Goal: Task Accomplishment & Management: Complete application form

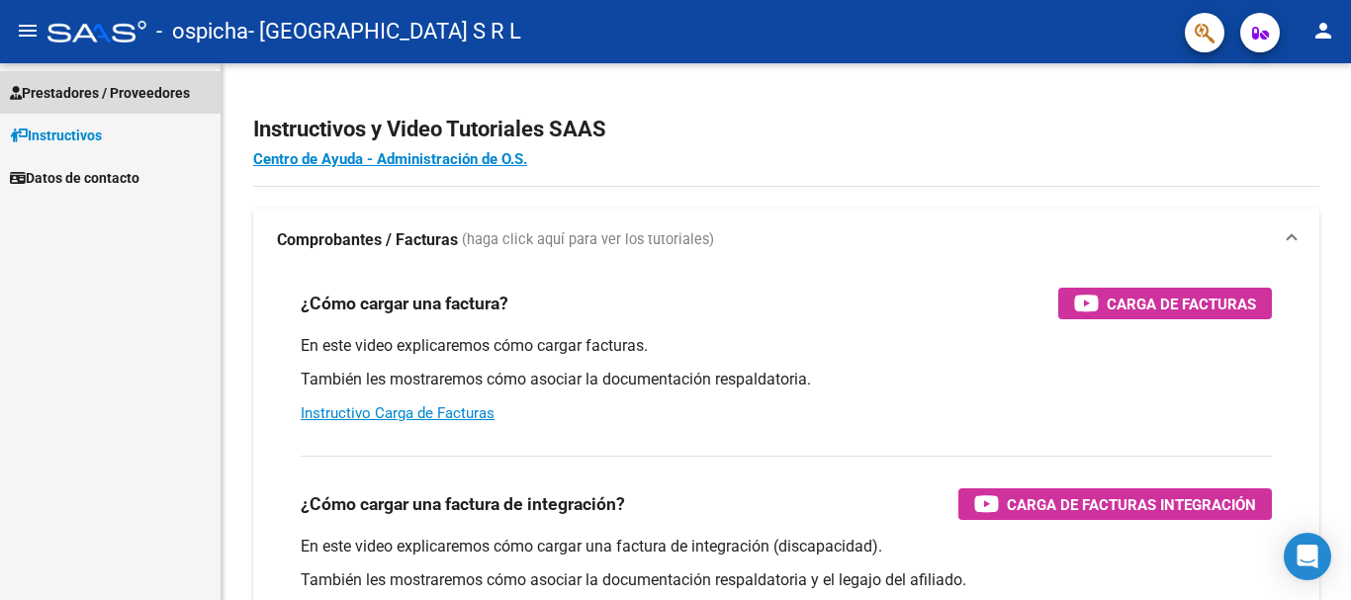
click at [47, 83] on span "Prestadores / Proveedores" at bounding box center [100, 93] width 180 height 22
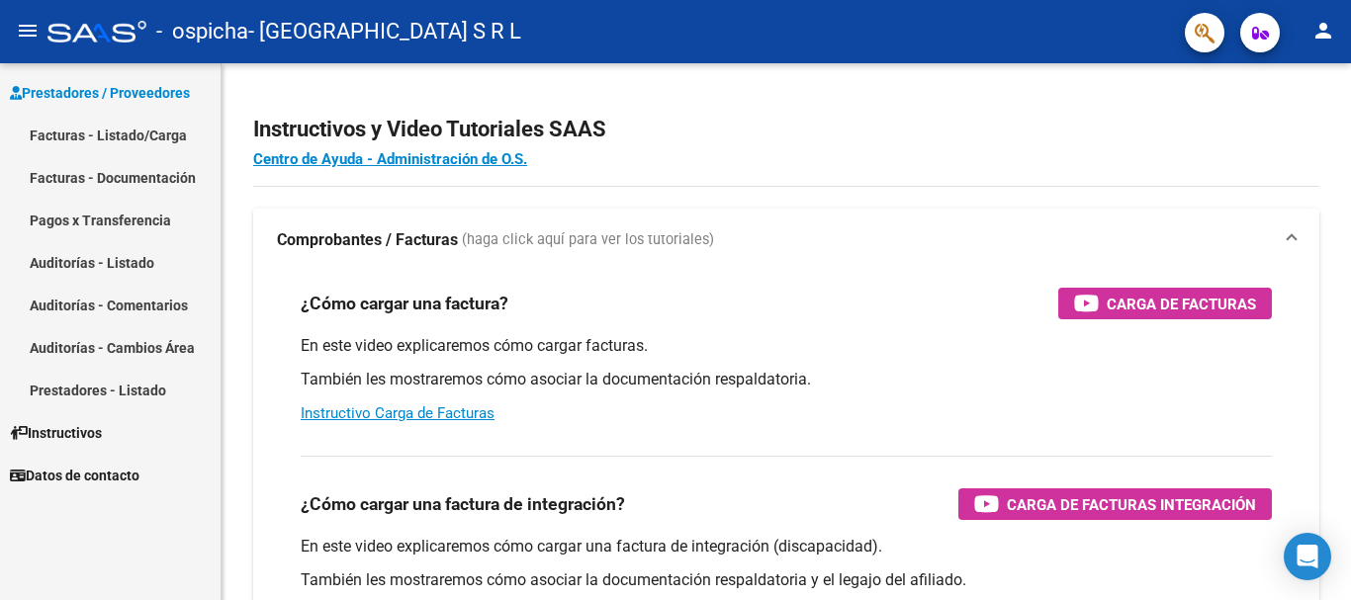
click at [103, 133] on link "Facturas - Listado/Carga" at bounding box center [110, 135] width 221 height 43
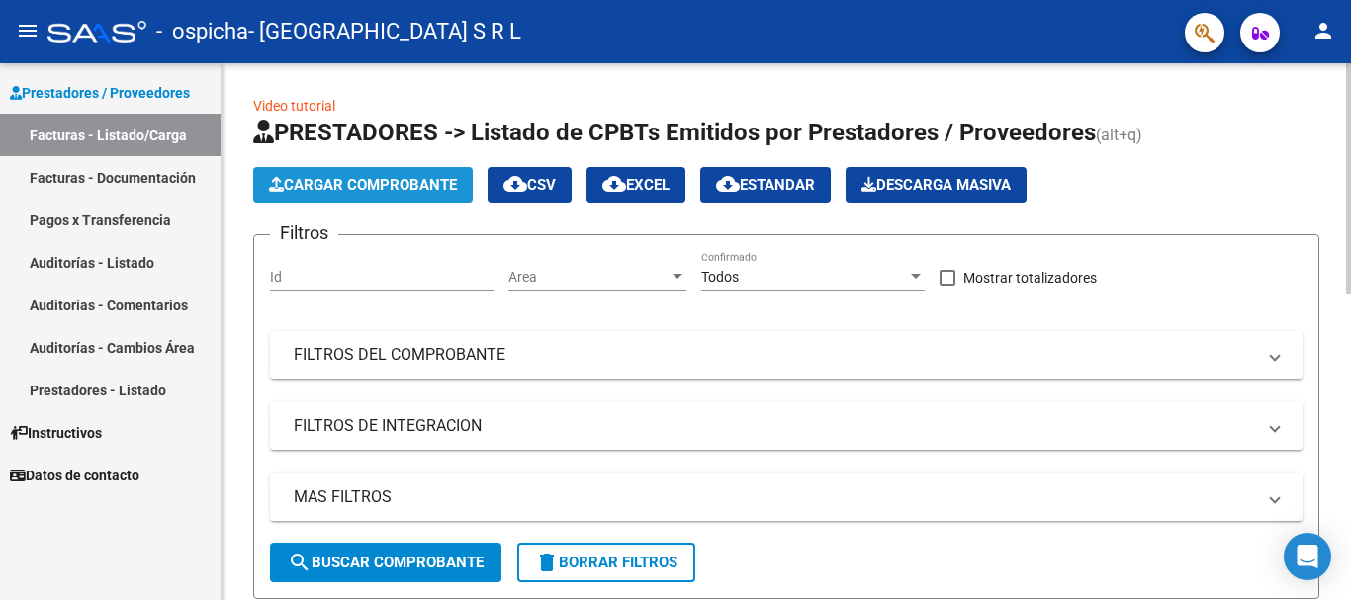
click at [430, 193] on span "Cargar Comprobante" at bounding box center [363, 185] width 188 height 18
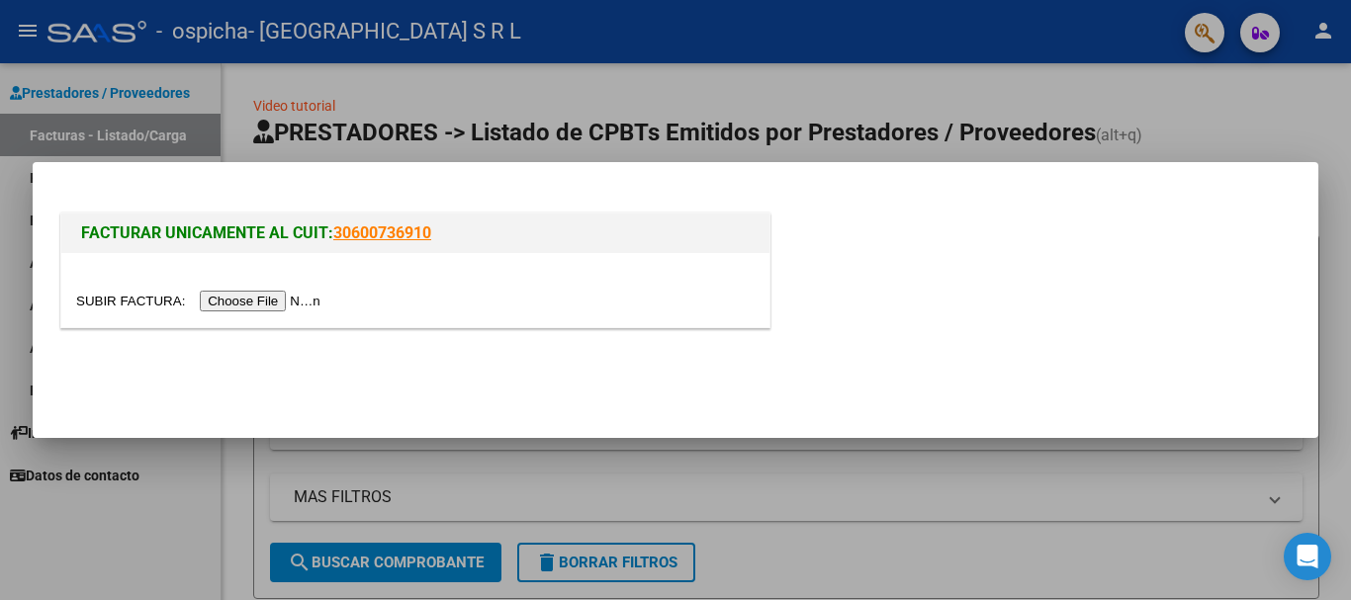
click at [308, 303] on input "file" at bounding box center [201, 301] width 250 height 21
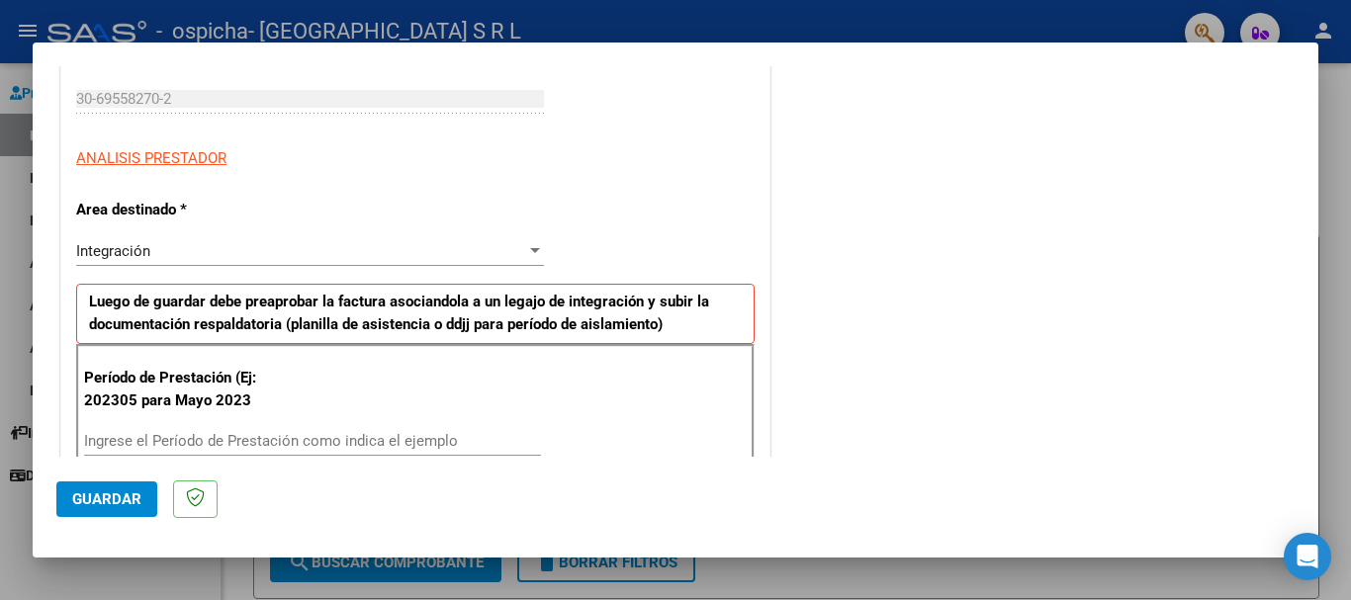
scroll to position [396, 0]
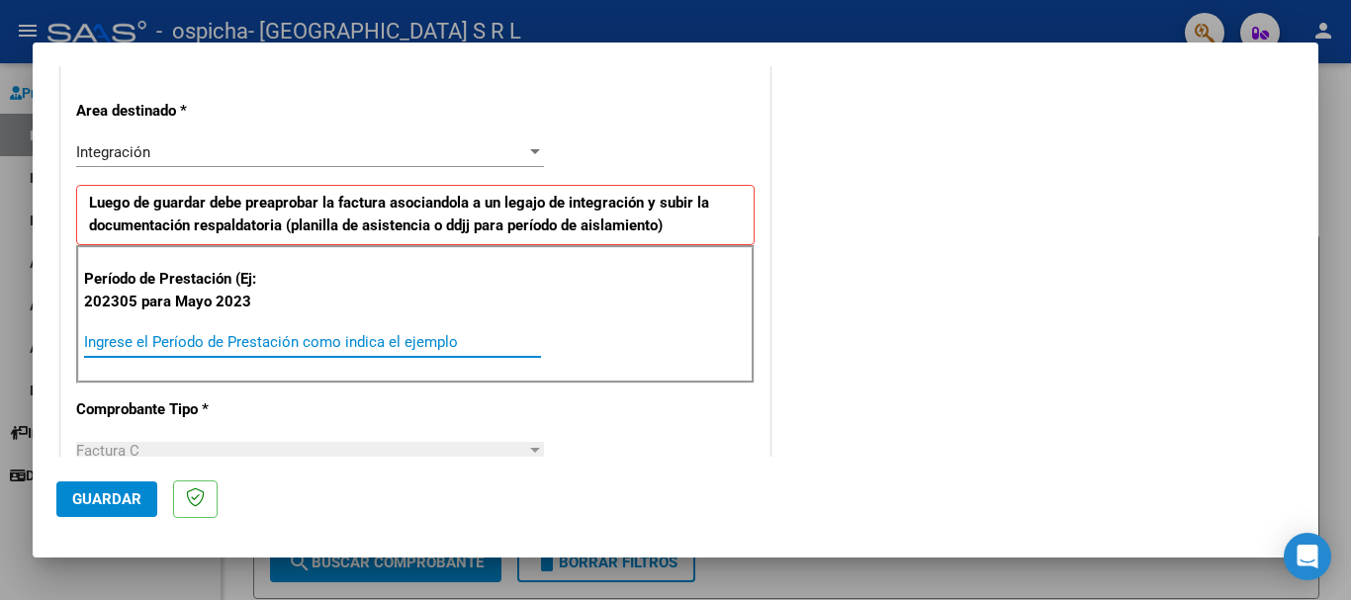
click at [167, 343] on input "Ingrese el Período de Prestación como indica el ejemplo" at bounding box center [312, 342] width 457 height 18
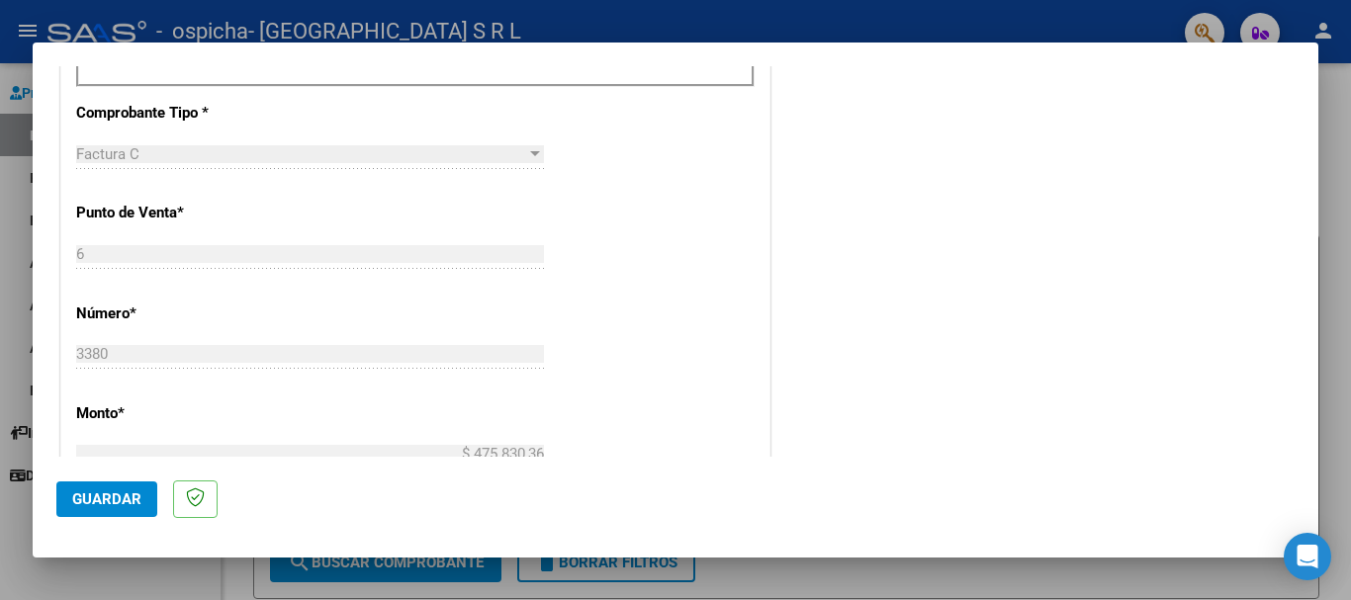
type input "202507"
click at [119, 491] on span "Guardar" at bounding box center [106, 500] width 69 height 18
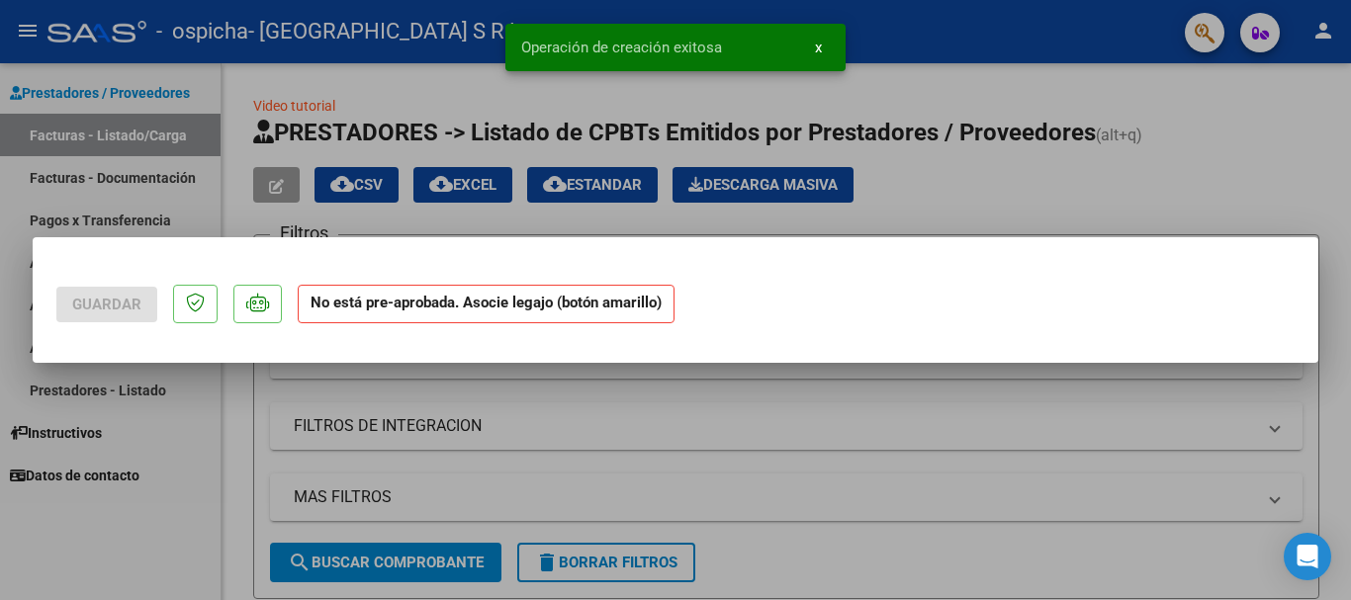
scroll to position [0, 0]
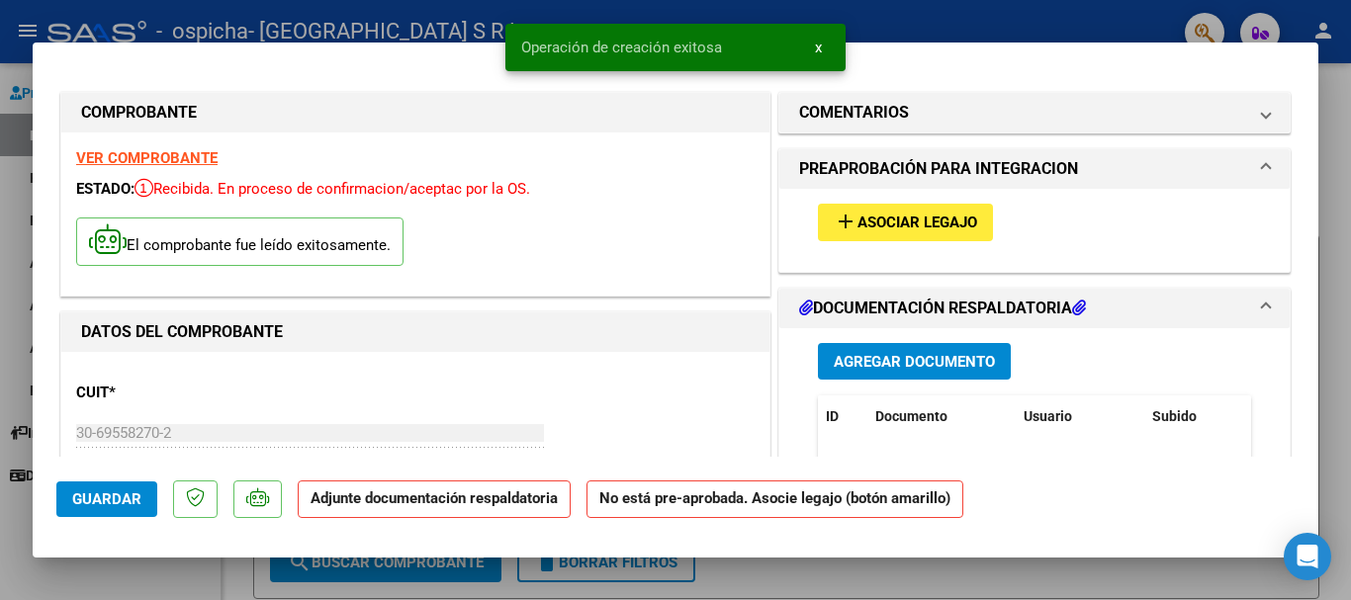
click at [956, 216] on span "Asociar Legajo" at bounding box center [917, 224] width 120 height 18
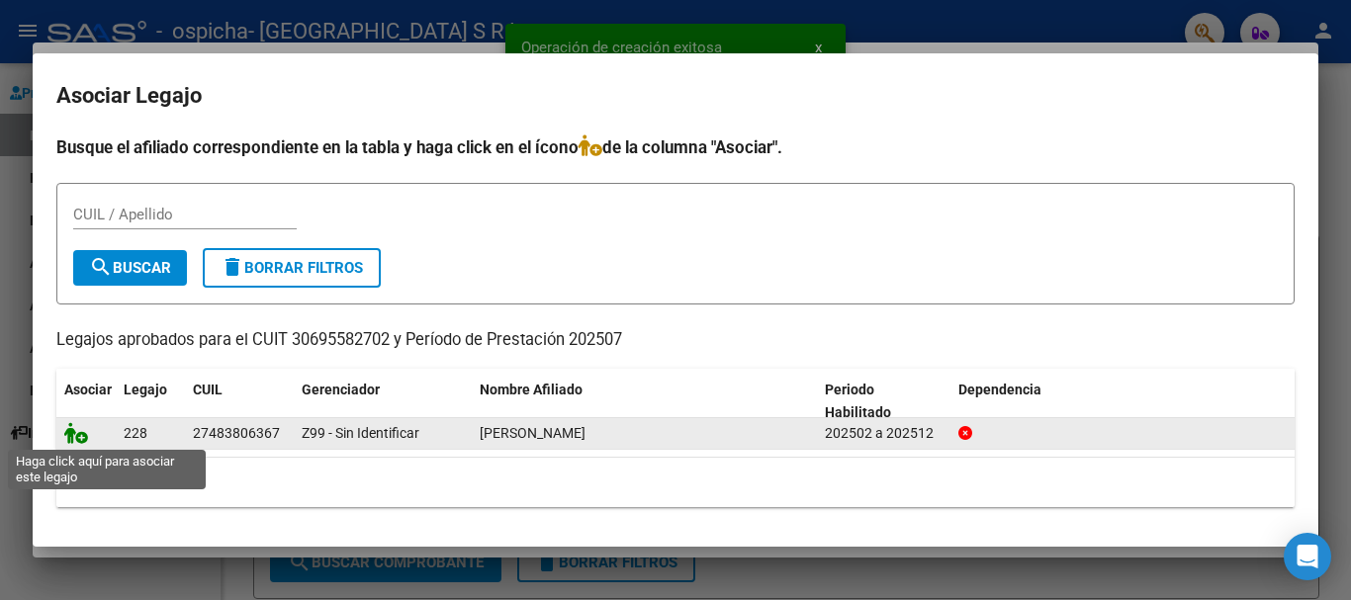
click at [79, 433] on icon at bounding box center [76, 433] width 24 height 22
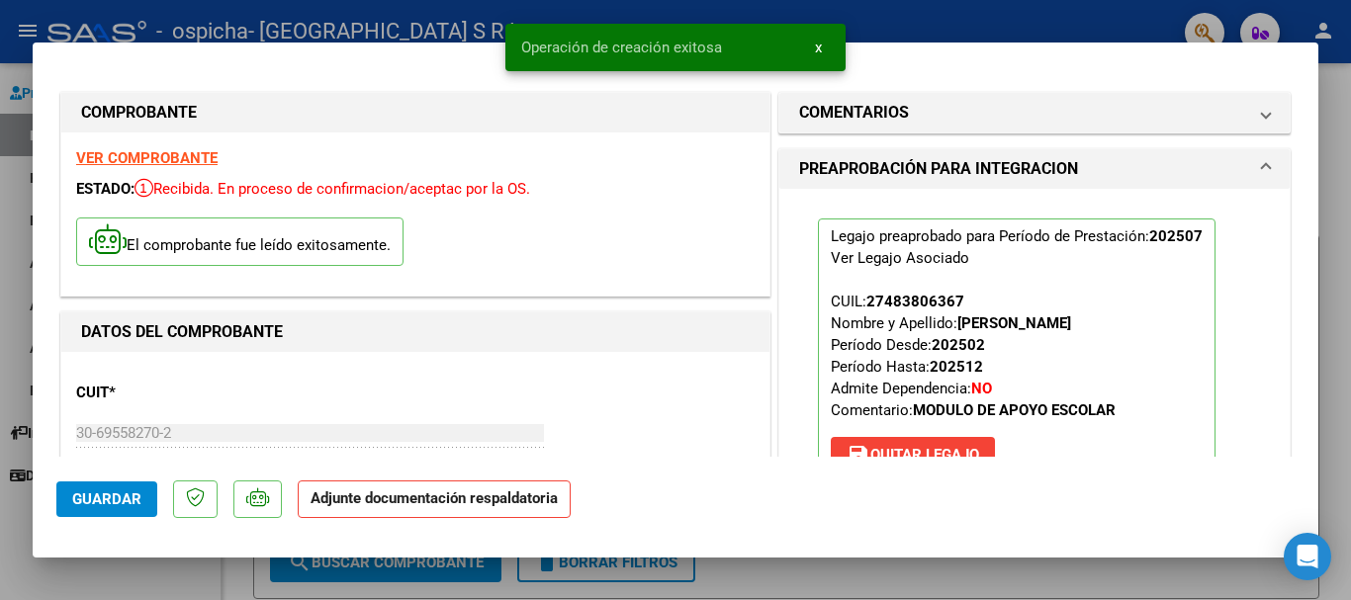
scroll to position [297, 0]
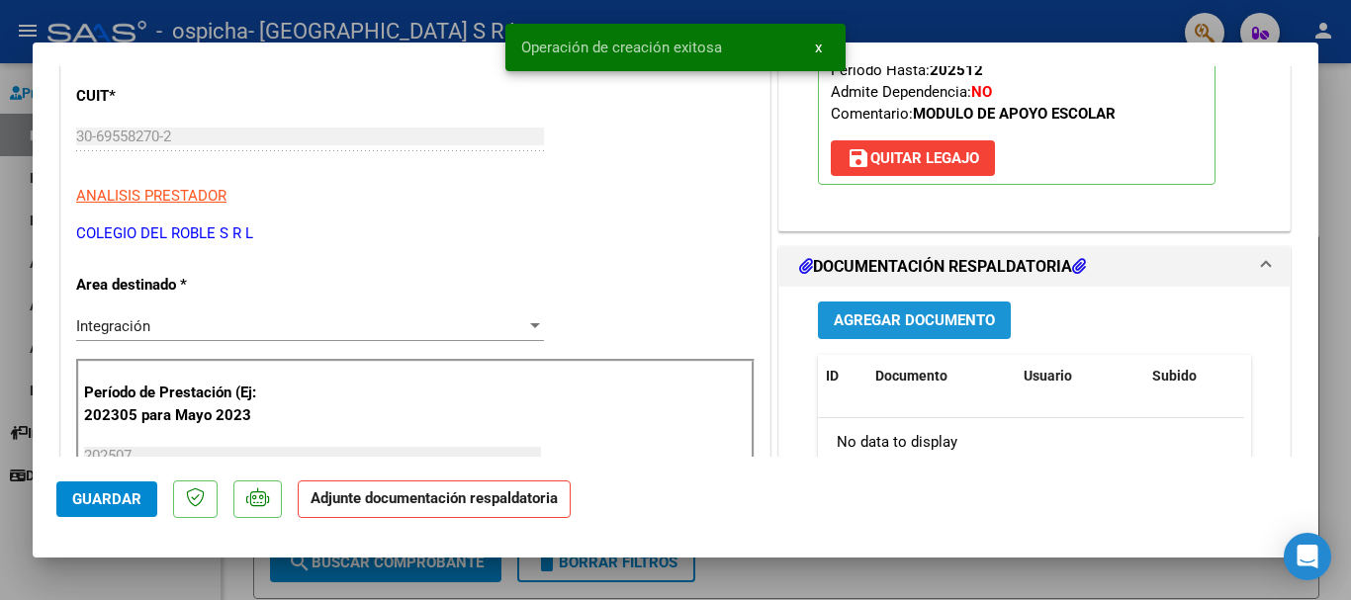
click at [942, 332] on button "Agregar Documento" at bounding box center [914, 320] width 193 height 37
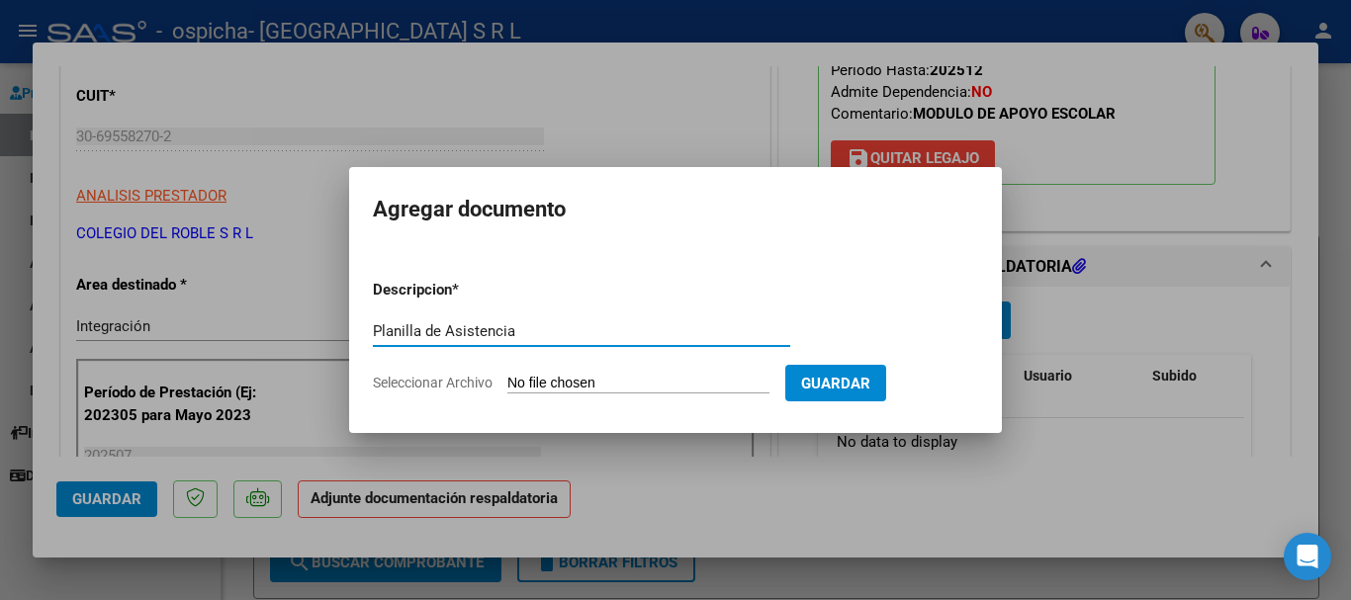
type input "Planilla de Asistencia"
click at [622, 377] on input "Seleccionar Archivo" at bounding box center [638, 384] width 262 height 19
type input "C:\fakepath\CARDOZO MILAGROS OSPICHA JULIO.pdf"
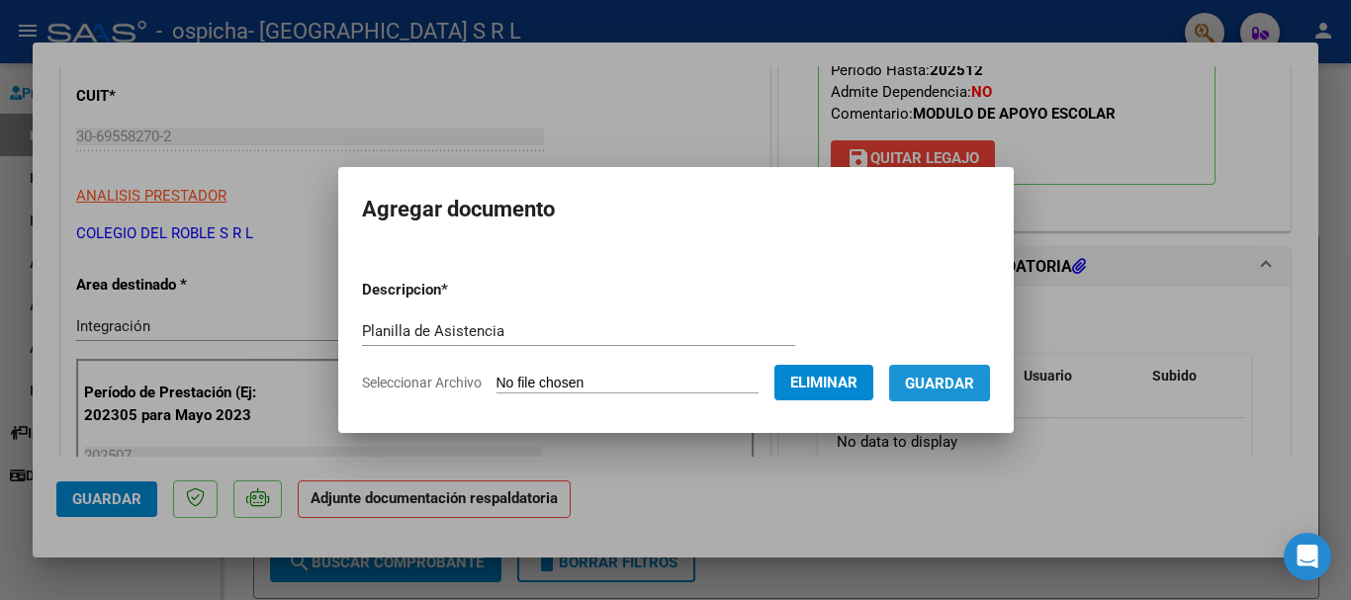
click at [974, 378] on span "Guardar" at bounding box center [939, 384] width 69 height 18
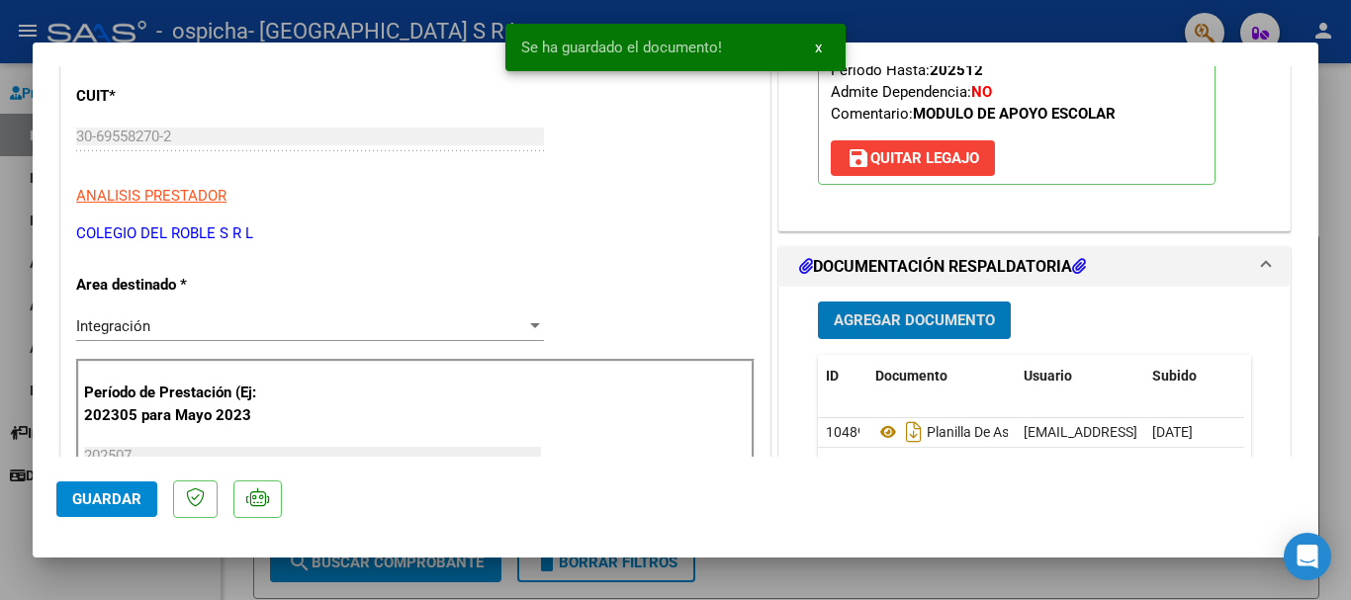
click at [906, 309] on button "Agregar Documento" at bounding box center [914, 320] width 193 height 37
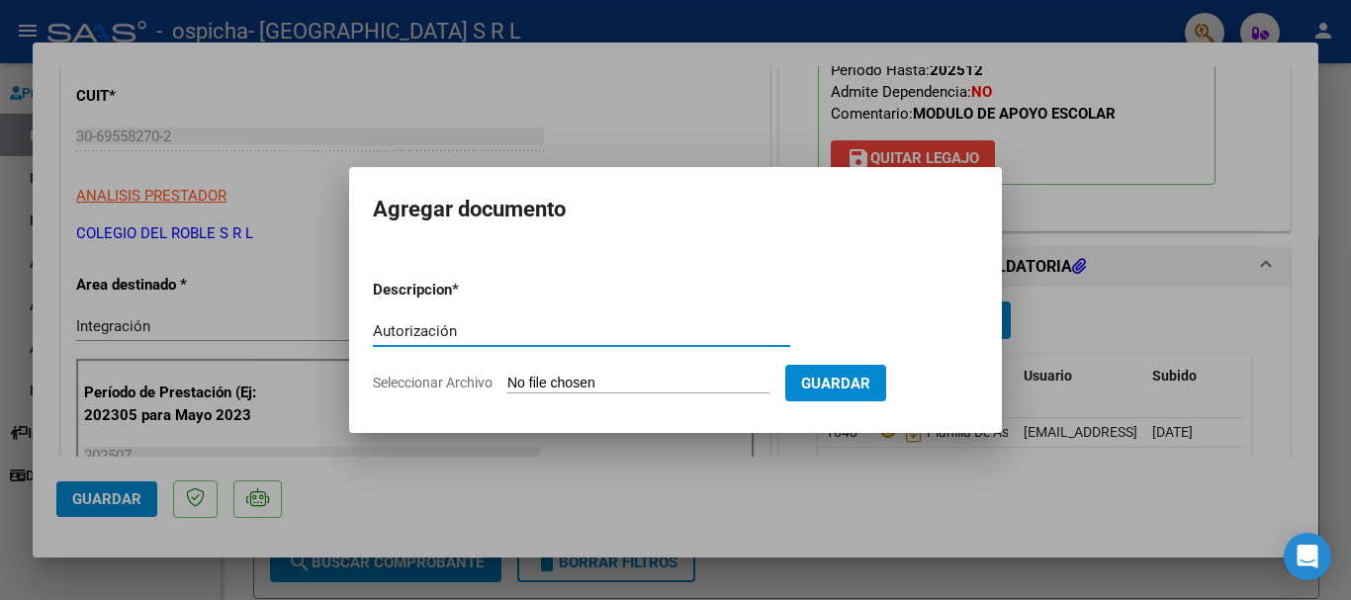
type input "Autorización"
click at [571, 386] on input "Seleccionar Archivo" at bounding box center [638, 384] width 262 height 19
type input "C:\fakepath\CARDOZO MARIA MILAGROS - AUTORIZACION FEBRERO A DICIEMBRE.pdf"
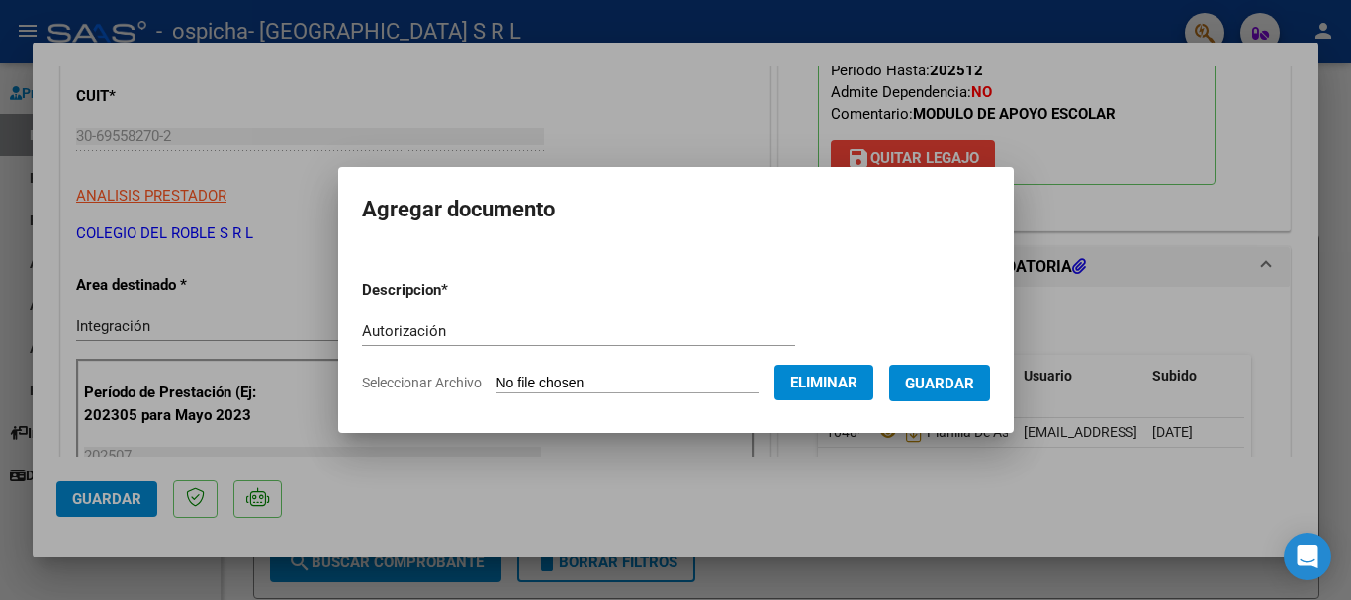
click at [974, 383] on span "Guardar" at bounding box center [939, 384] width 69 height 18
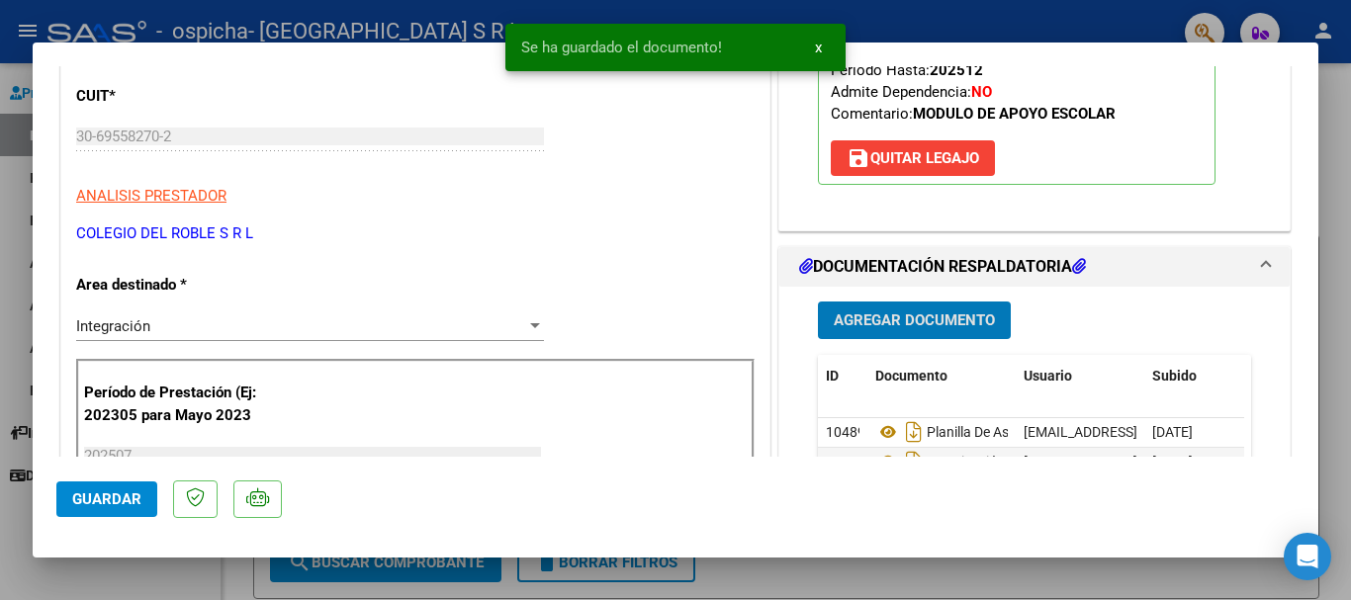
scroll to position [692, 0]
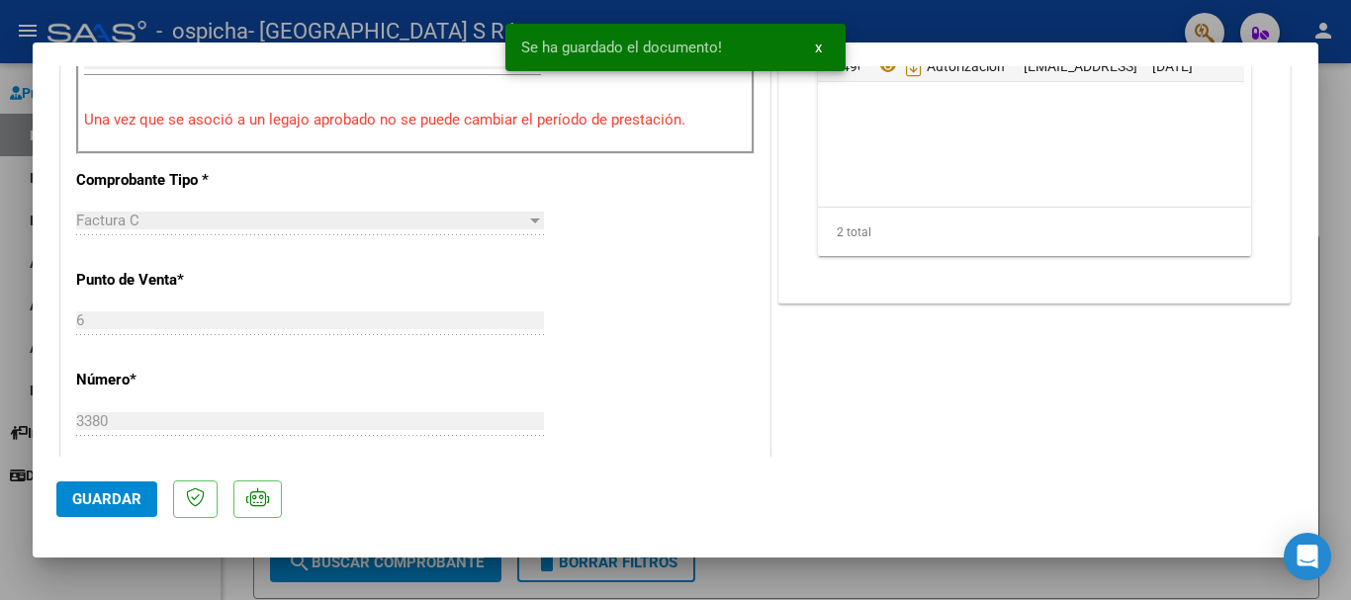
click at [132, 501] on span "Guardar" at bounding box center [106, 500] width 69 height 18
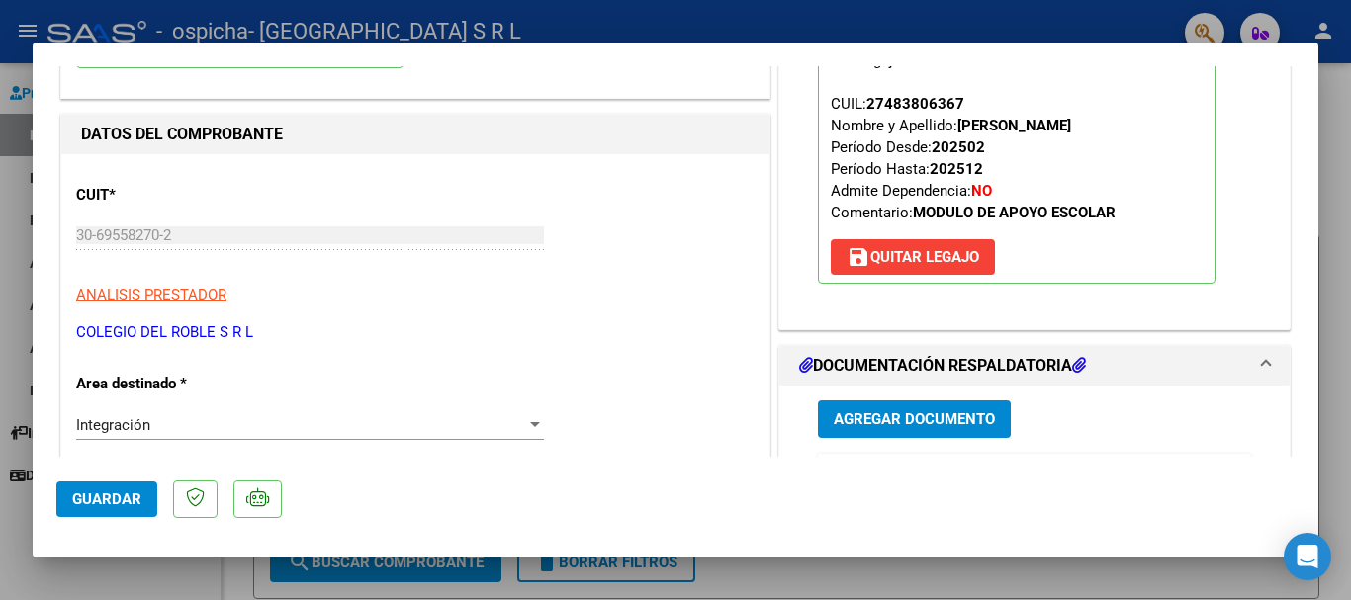
scroll to position [0, 0]
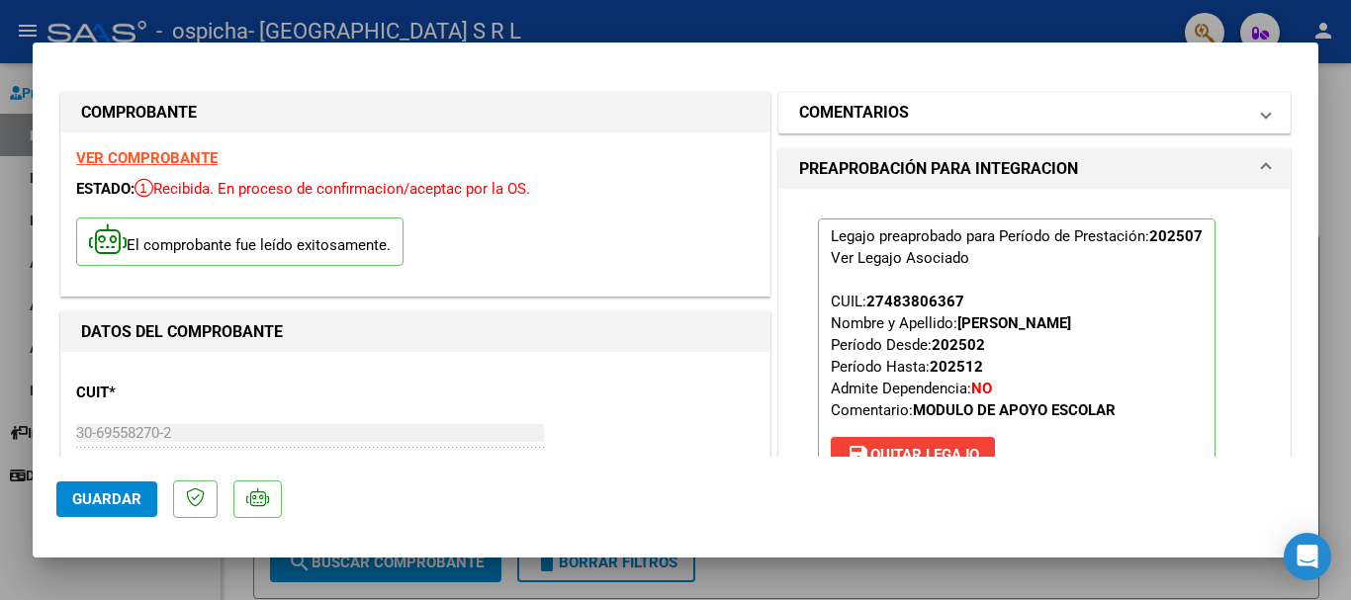
type input "$ 0,00"
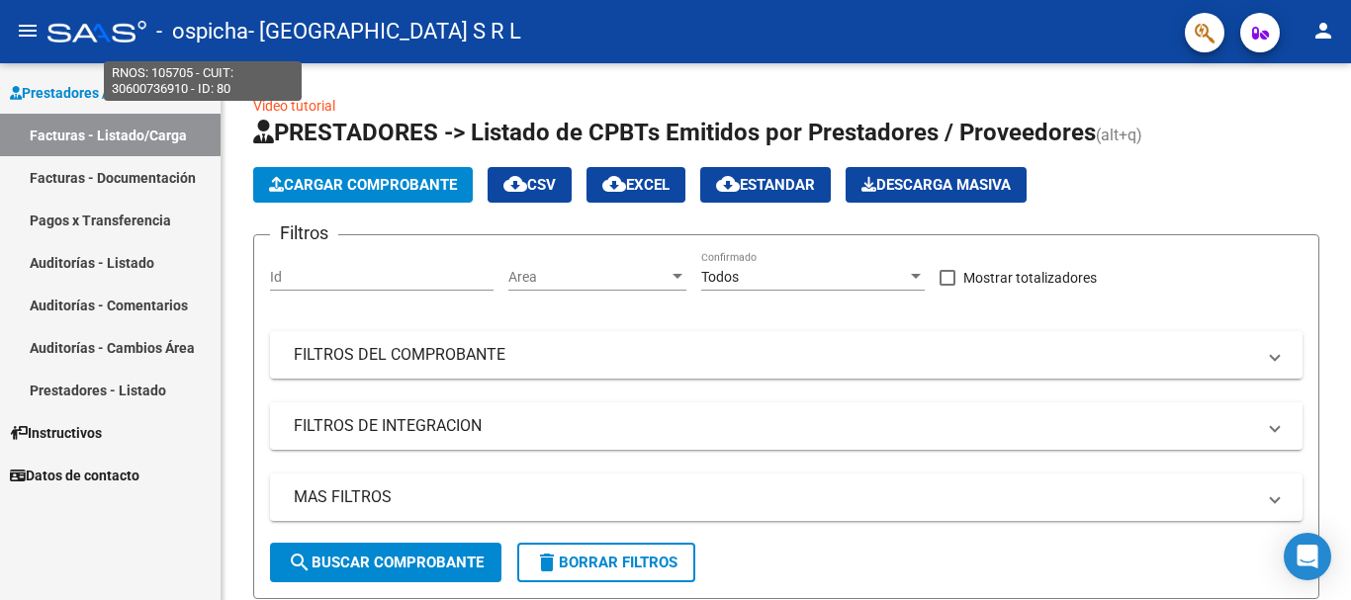
click at [156, 25] on span "- ospicha" at bounding box center [202, 32] width 92 height 44
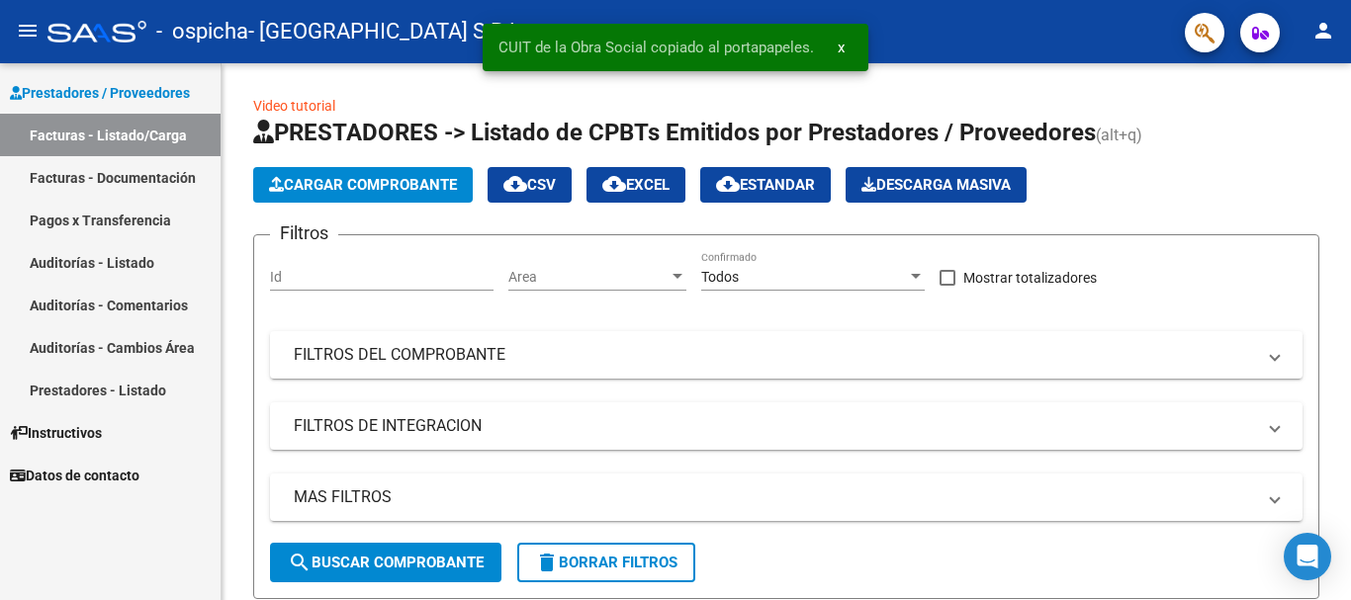
click at [84, 30] on div at bounding box center [96, 32] width 99 height 22
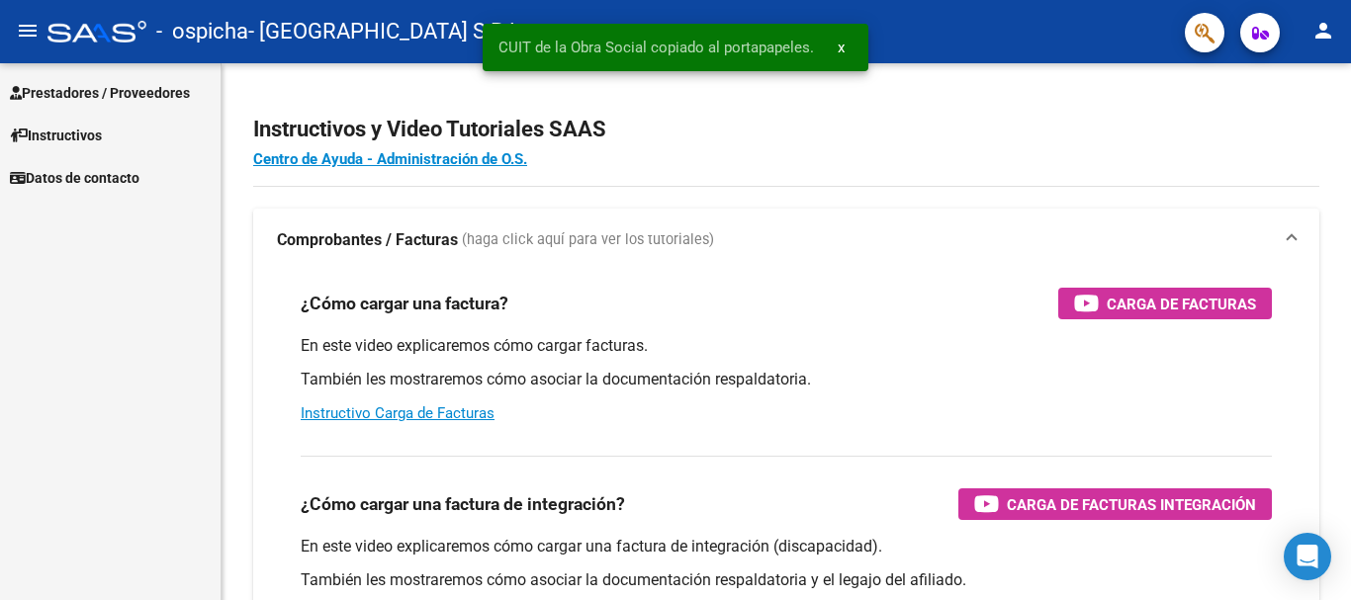
click at [72, 34] on div at bounding box center [96, 32] width 99 height 22
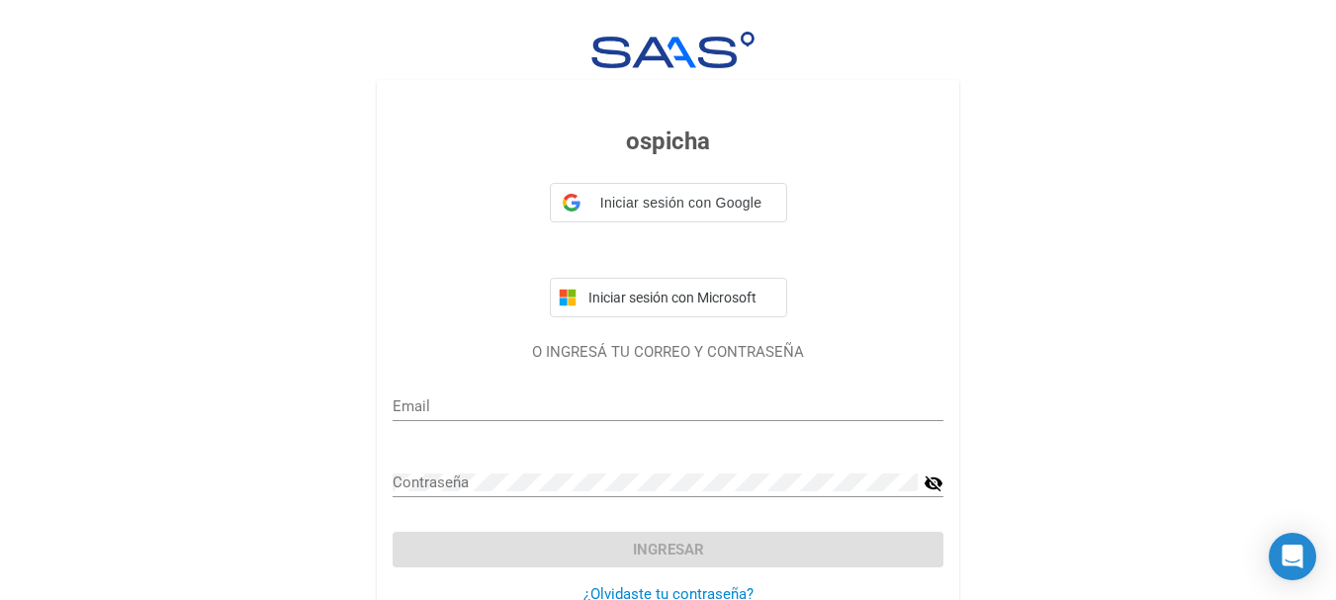
type input "administracion@escuelasoles.com.ar"
